Goal: Task Accomplishment & Management: Manage account settings

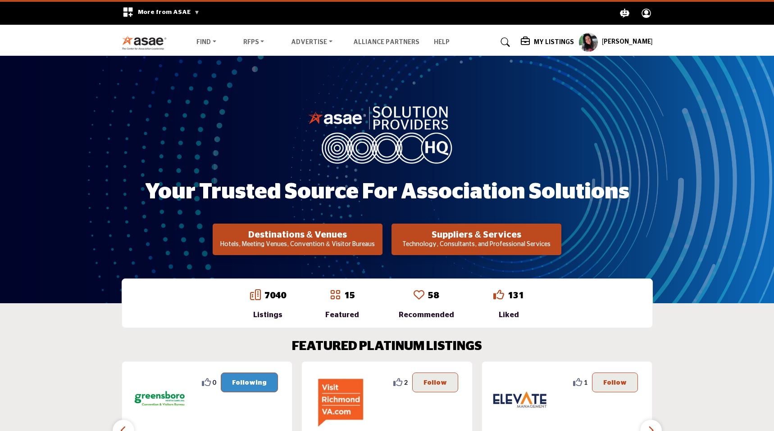
click at [558, 39] on h5 "My Listings" at bounding box center [554, 42] width 40 height 8
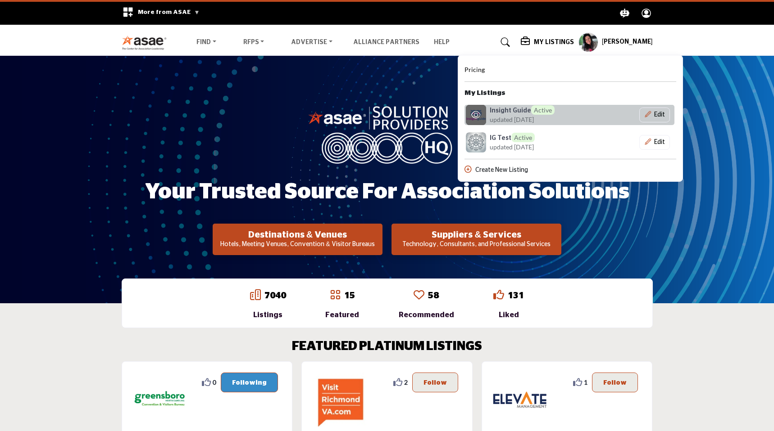
click at [526, 113] on h6 "Insight Guide Active" at bounding box center [522, 109] width 65 height 9
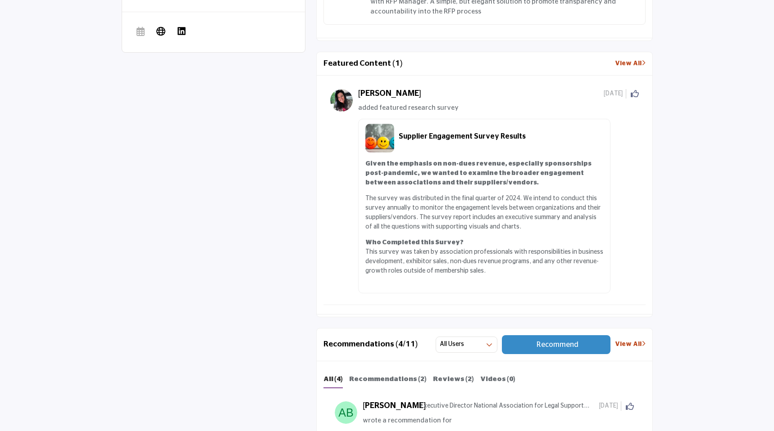
scroll to position [959, 0]
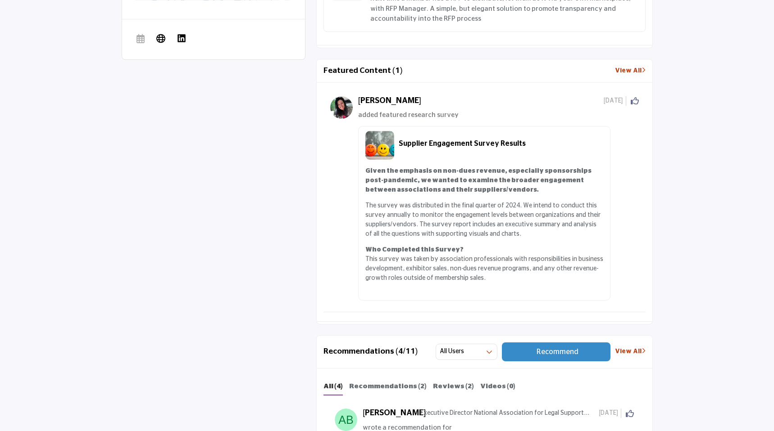
click at [620, 68] on link "View All" at bounding box center [630, 70] width 31 height 9
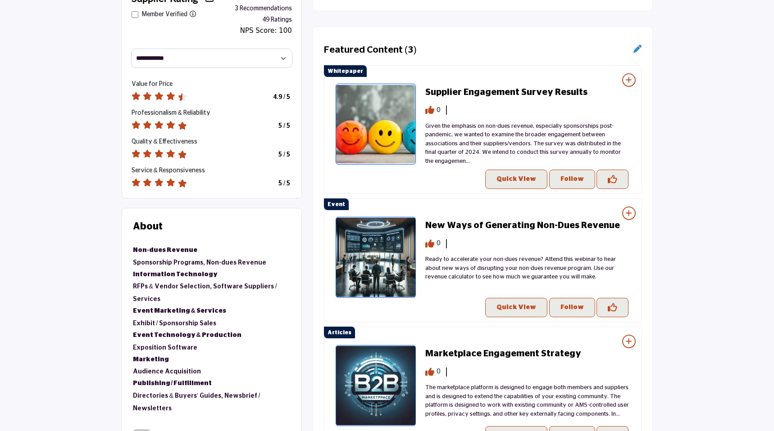
scroll to position [343, 0]
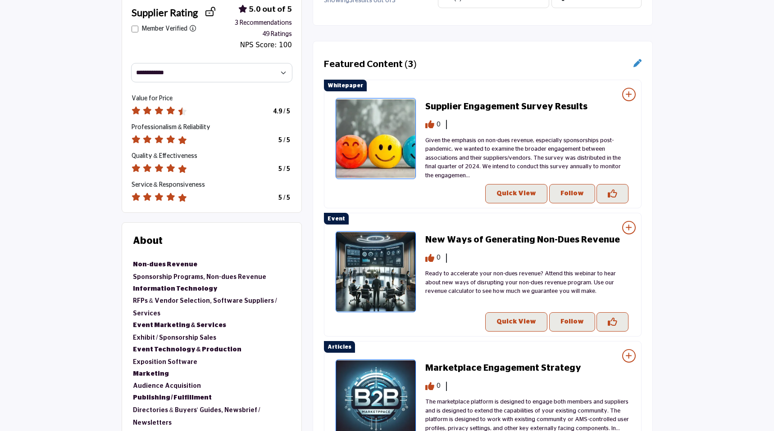
click at [47, 69] on section "5 Likes 8 Followers" at bounding box center [387, 313] width 774 height 766
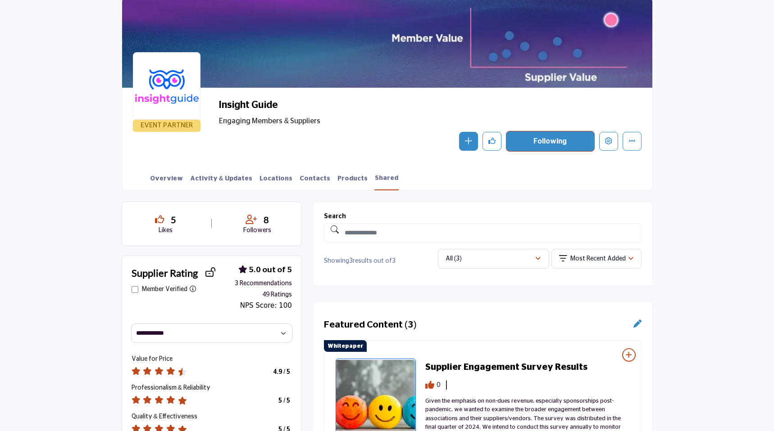
scroll to position [60, 0]
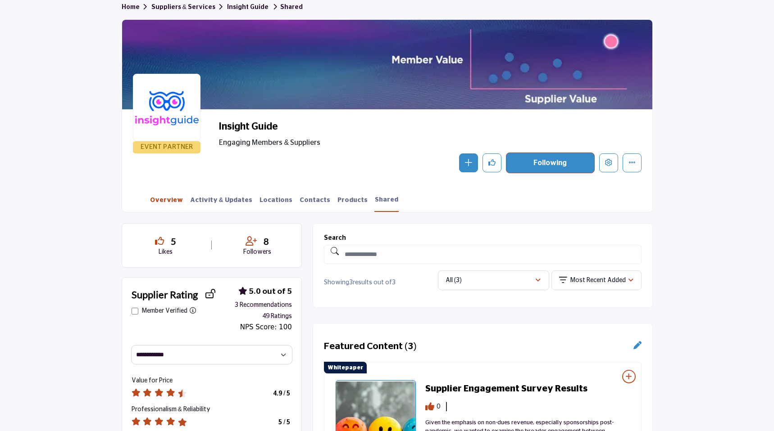
click at [165, 203] on link "Overview" at bounding box center [167, 204] width 34 height 16
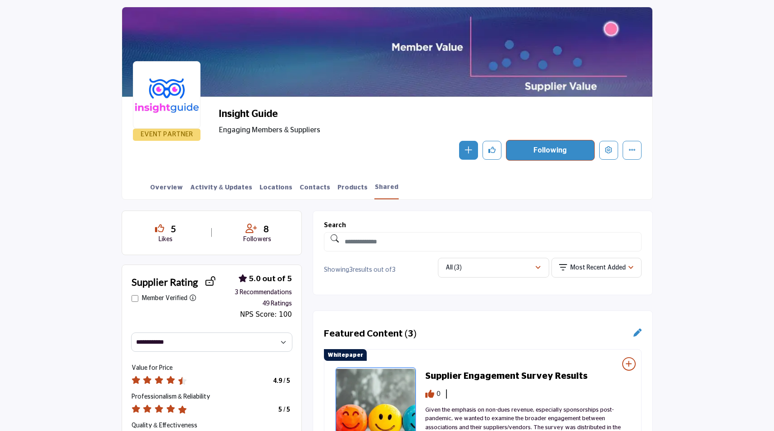
scroll to position [72, 0]
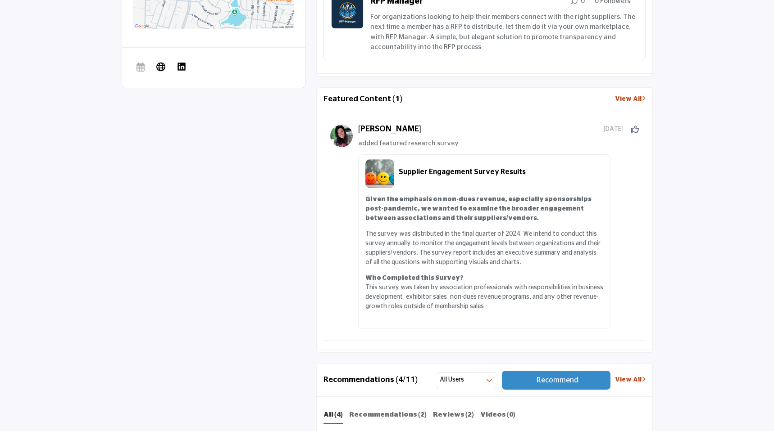
scroll to position [936, 0]
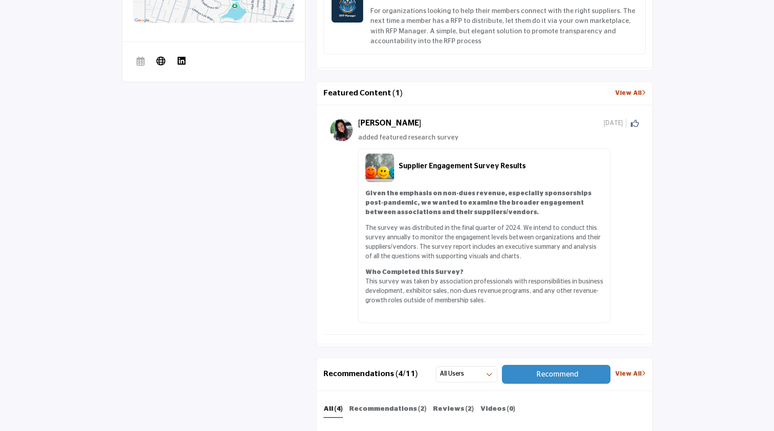
click at [632, 91] on link "View All" at bounding box center [630, 93] width 31 height 9
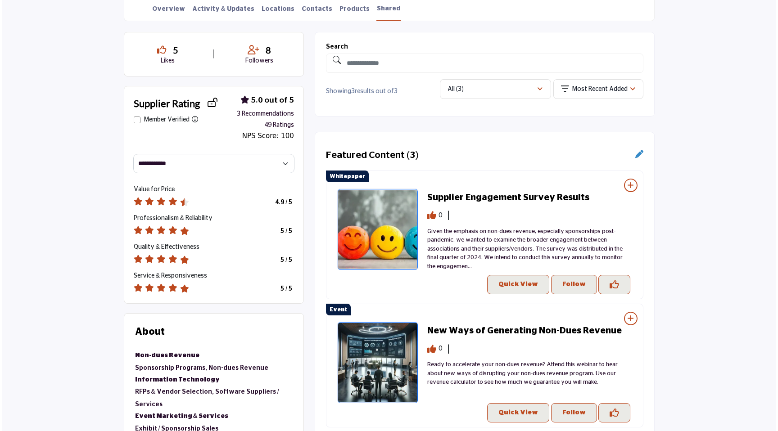
scroll to position [250, 0]
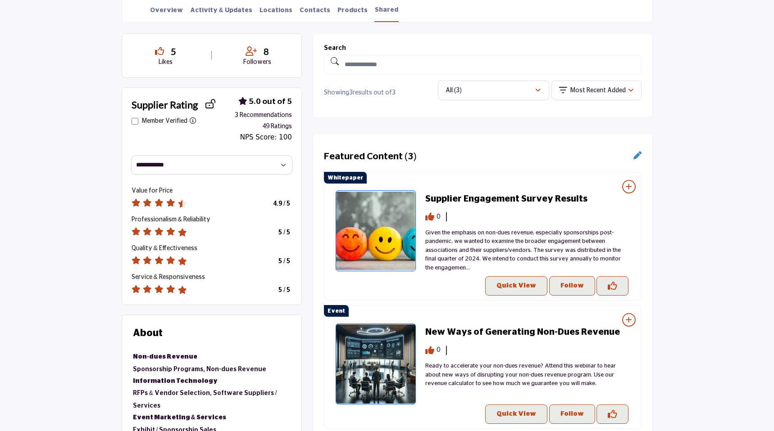
click at [635, 159] on icon at bounding box center [637, 155] width 8 height 8
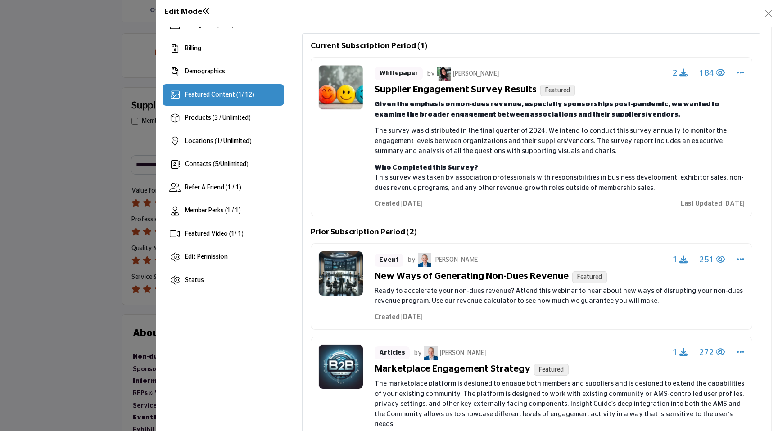
scroll to position [111, 0]
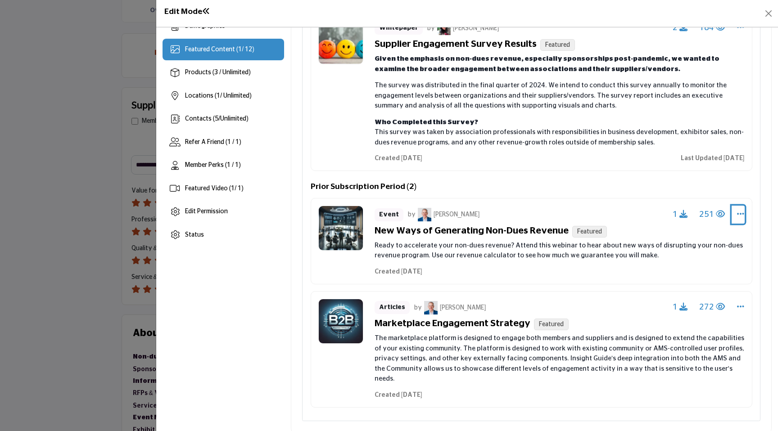
click at [737, 214] on icon "Select Dropdown Options" at bounding box center [740, 214] width 7 height 8
click at [658, 259] on icon at bounding box center [661, 257] width 6 height 6
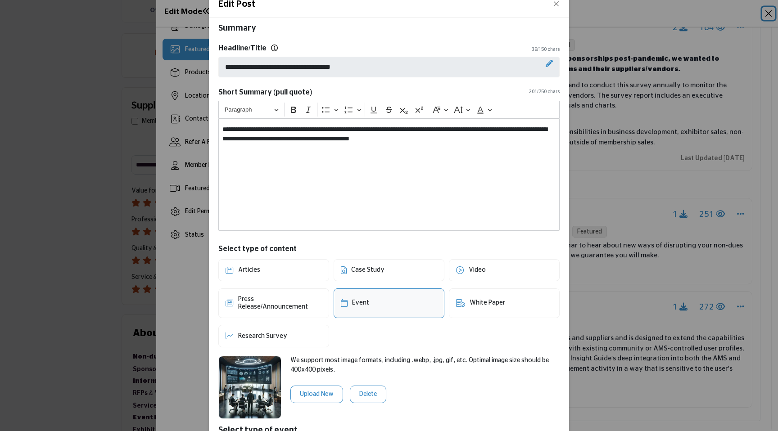
scroll to position [0, 0]
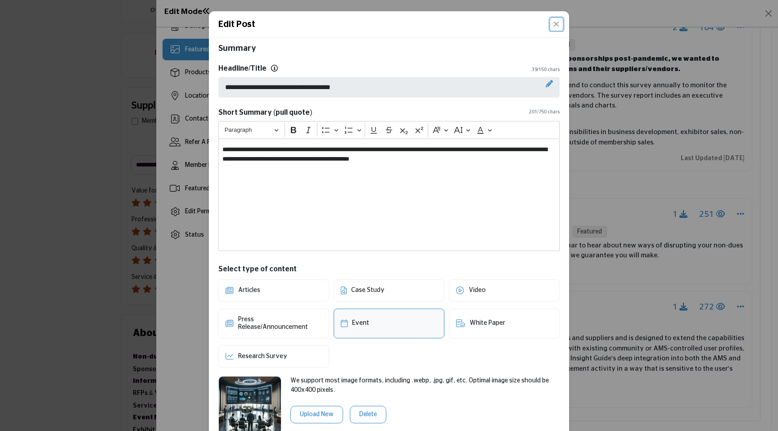
click at [556, 25] on button "Close" at bounding box center [556, 24] width 13 height 13
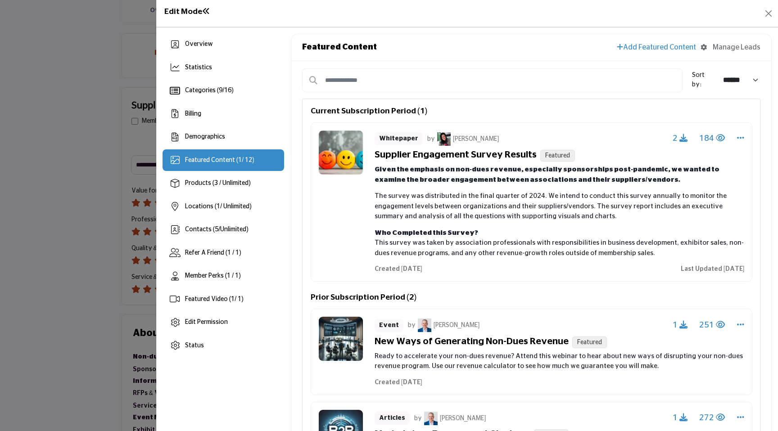
click at [771, 2] on div "Edit Mode" at bounding box center [467, 13] width 622 height 27
click at [767, 17] on button "Close" at bounding box center [768, 13] width 13 height 13
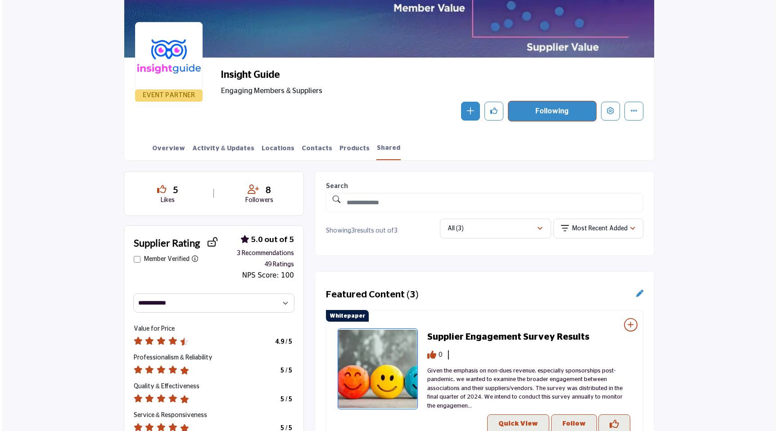
scroll to position [81, 0]
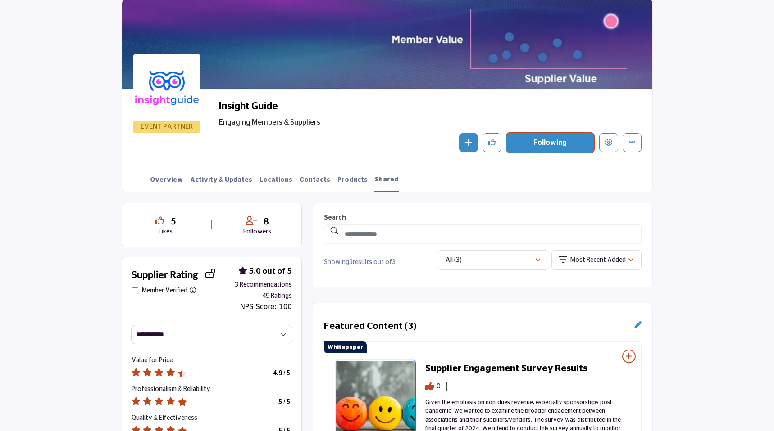
click at [636, 326] on icon at bounding box center [637, 325] width 7 height 7
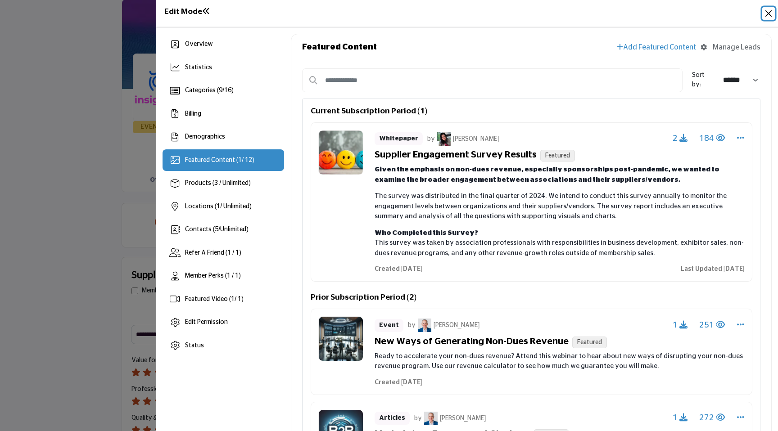
click at [771, 16] on button "Close" at bounding box center [768, 13] width 13 height 13
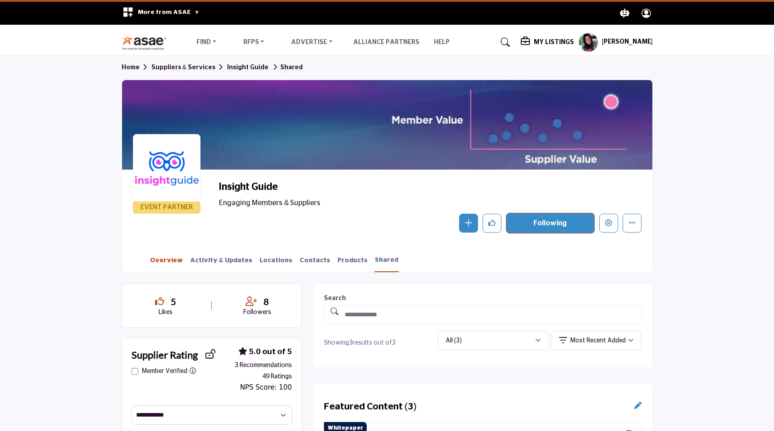
click at [168, 259] on link "Overview" at bounding box center [167, 264] width 34 height 16
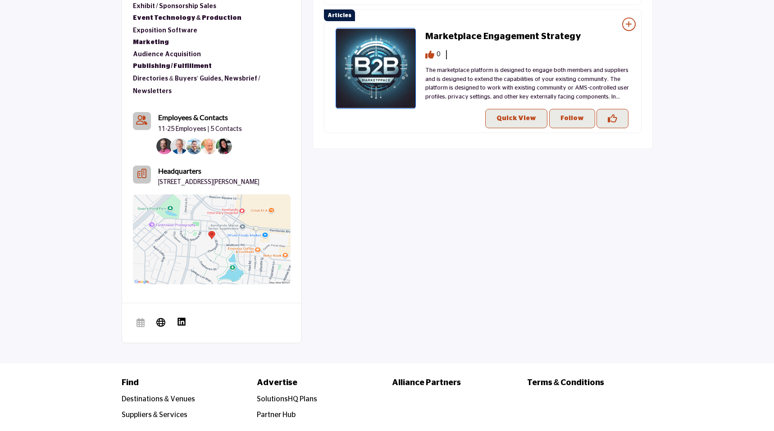
scroll to position [677, 0]
